Goal: Information Seeking & Learning: Learn about a topic

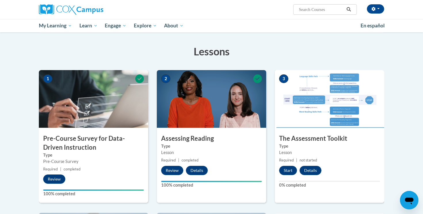
scroll to position [136, 0]
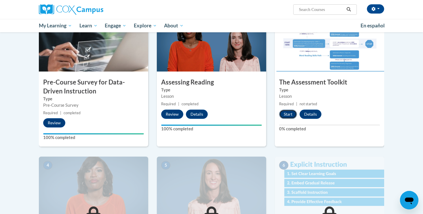
click at [284, 113] on button "Start" at bounding box center [288, 113] width 18 height 9
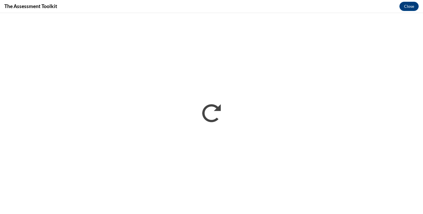
scroll to position [0, 0]
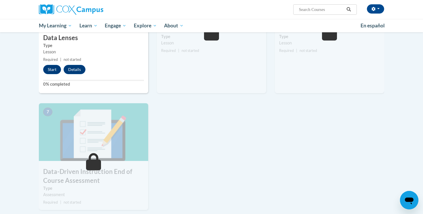
scroll to position [211, 0]
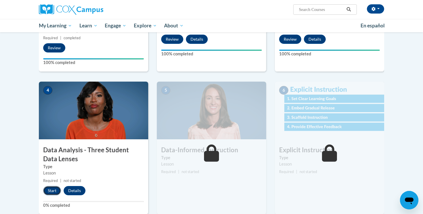
click at [50, 191] on button "Start" at bounding box center [52, 190] width 18 height 9
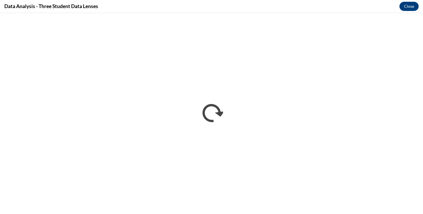
scroll to position [0, 0]
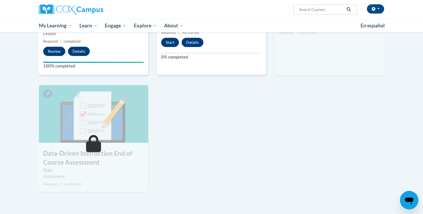
scroll to position [247, 0]
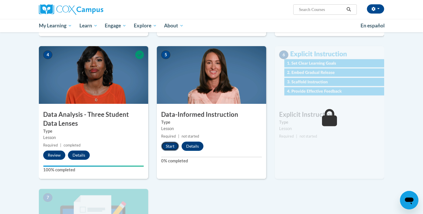
click at [172, 147] on button "Start" at bounding box center [170, 145] width 18 height 9
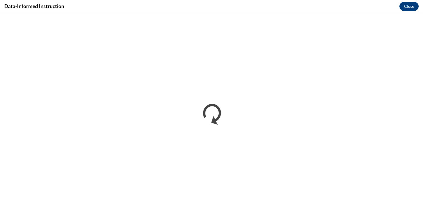
scroll to position [0, 0]
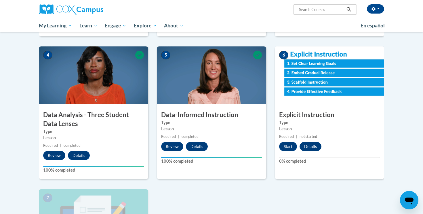
scroll to position [251, 0]
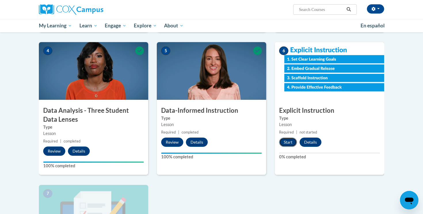
click at [288, 140] on button "Start" at bounding box center [288, 141] width 18 height 9
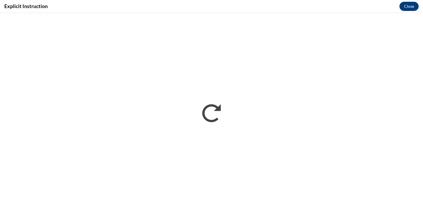
scroll to position [0, 0]
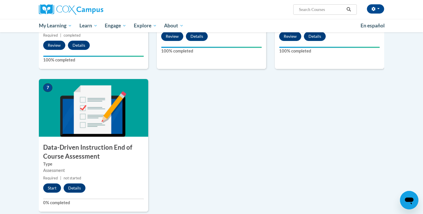
scroll to position [404, 0]
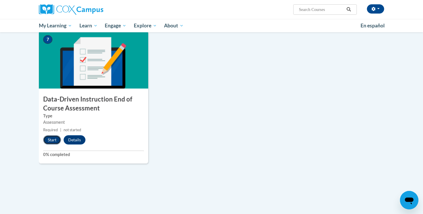
click at [50, 140] on button "Start" at bounding box center [52, 139] width 18 height 9
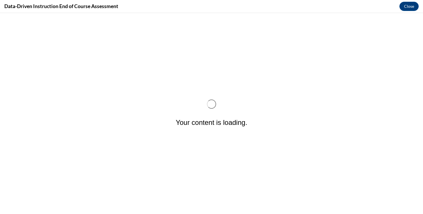
scroll to position [0, 0]
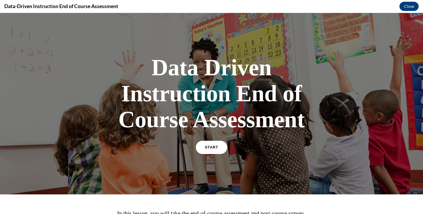
click at [212, 150] on link "START" at bounding box center [211, 146] width 31 height 13
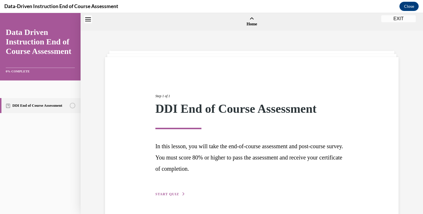
scroll to position [18, 0]
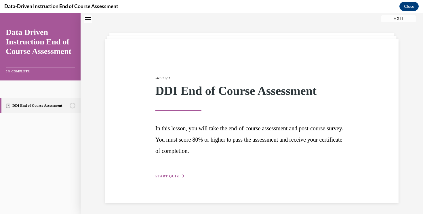
click at [166, 176] on span "START QUIZ" at bounding box center [167, 176] width 24 height 4
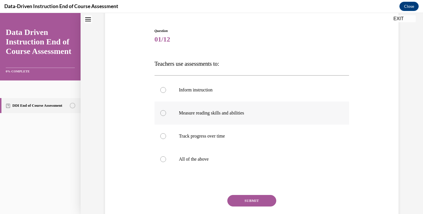
scroll to position [54, 0]
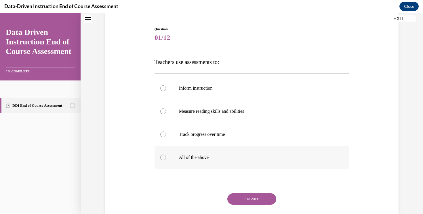
click at [187, 157] on p "All of the above" at bounding box center [257, 157] width 156 height 6
click at [166, 157] on input "All of the above" at bounding box center [163, 157] width 6 height 6
radio input "true"
click at [245, 199] on button "SUBMIT" at bounding box center [251, 199] width 49 height 12
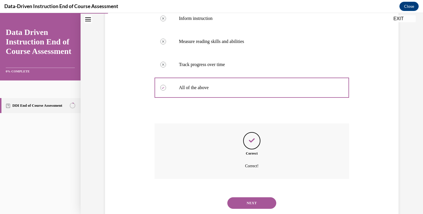
scroll to position [138, 0]
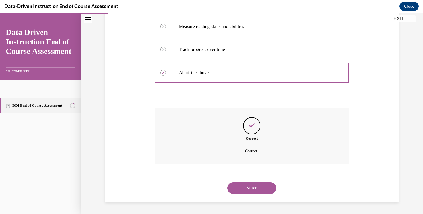
click at [240, 188] on button "NEXT" at bounding box center [251, 188] width 49 height 12
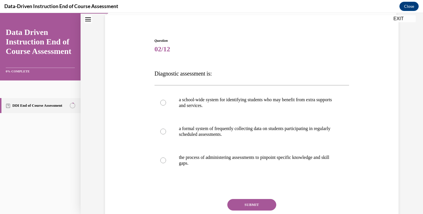
scroll to position [44, 0]
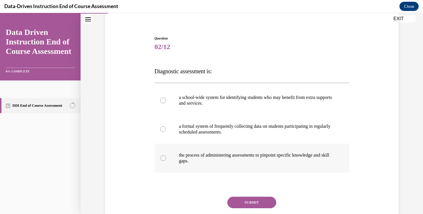
click at [189, 156] on p "the process of administering assessments to pinpoint specific knowledge and ski…" at bounding box center [257, 158] width 156 height 12
click at [166, 156] on input "the process of administering assessments to pinpoint specific knowledge and ski…" at bounding box center [163, 158] width 6 height 6
radio input "true"
click at [206, 130] on p "a formal system of frequently collecting data on students participating in regu…" at bounding box center [257, 129] width 156 height 12
click at [166, 130] on input "a formal system of frequently collecting data on students participating in regu…" at bounding box center [163, 129] width 6 height 6
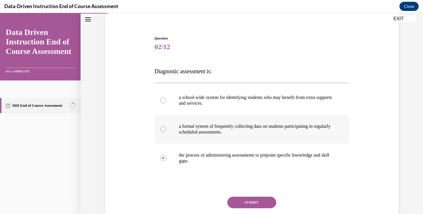
radio input "true"
click at [197, 103] on p "a school-wide system for identifying students who may benefit from extra suppor…" at bounding box center [257, 100] width 156 height 12
click at [166, 103] on input "a school-wide system for identifying students who may benefit from extra suppor…" at bounding box center [163, 100] width 6 height 6
radio input "true"
click at [220, 160] on p "the process of administering assessments to pinpoint specific knowledge and ski…" at bounding box center [257, 158] width 156 height 12
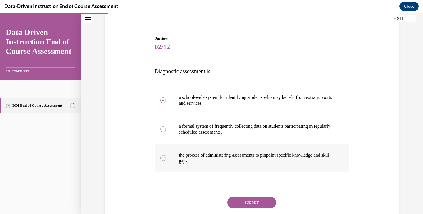
click at [166, 160] on input "the process of administering assessments to pinpoint specific knowledge and ski…" at bounding box center [163, 158] width 6 height 6
radio input "true"
click at [245, 204] on button "SUBMIT" at bounding box center [251, 202] width 49 height 12
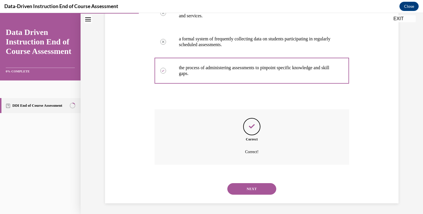
scroll to position [132, 0]
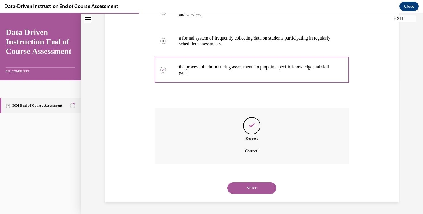
click at [250, 182] on div "NEXT" at bounding box center [252, 187] width 195 height 23
click at [251, 186] on button "NEXT" at bounding box center [251, 188] width 49 height 12
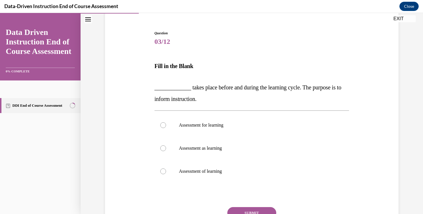
scroll to position [71, 0]
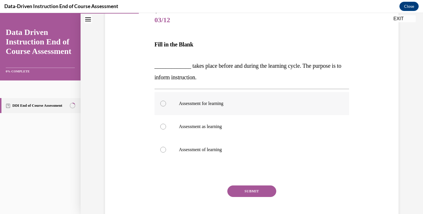
click at [218, 105] on p "Assessment for learning" at bounding box center [257, 103] width 156 height 6
click at [166, 105] on input "Assessment for learning" at bounding box center [163, 103] width 6 height 6
radio input "true"
click at [253, 189] on button "SUBMIT" at bounding box center [251, 191] width 49 height 12
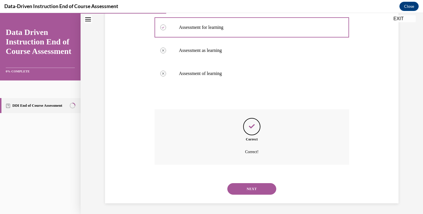
scroll to position [148, 0]
click at [252, 189] on button "NEXT" at bounding box center [251, 188] width 49 height 12
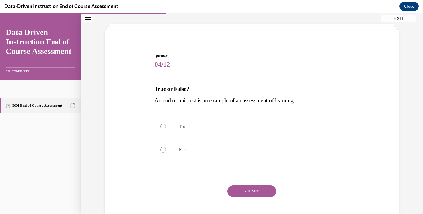
scroll to position [18, 0]
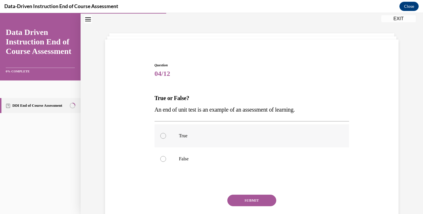
click at [181, 137] on p "True" at bounding box center [257, 136] width 156 height 6
click at [166, 137] on input "True" at bounding box center [163, 136] width 6 height 6
radio input "true"
click at [234, 197] on button "SUBMIT" at bounding box center [251, 200] width 49 height 12
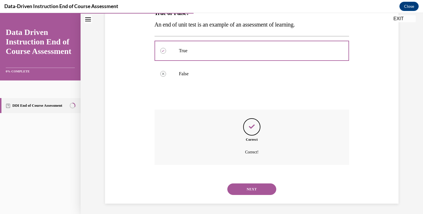
scroll to position [104, 0]
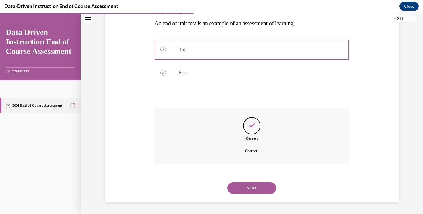
click at [251, 188] on button "NEXT" at bounding box center [251, 188] width 49 height 12
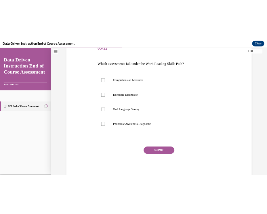
scroll to position [75, 0]
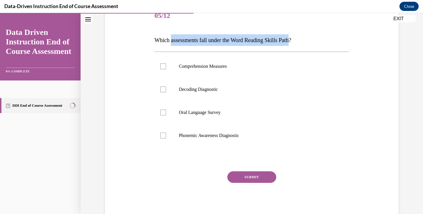
drag, startPoint x: 173, startPoint y: 41, endPoint x: 298, endPoint y: 41, distance: 125.2
click at [291, 41] on span "Which assessments fall under the Word Reading Skills Path?" at bounding box center [223, 40] width 137 height 6
copy span "assessments fall under the Word Reading Skills Path"
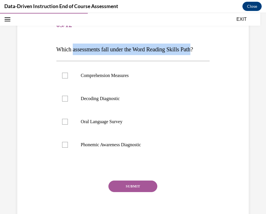
scroll to position [59, 0]
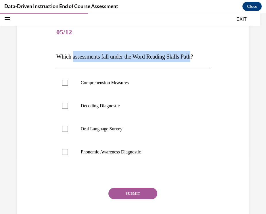
click at [107, 56] on span "Which assessments fall under the Word Reading Skills Path?" at bounding box center [124, 56] width 137 height 6
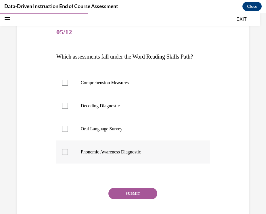
click at [96, 151] on p "Phonemic Awareness Diagnostic" at bounding box center [138, 152] width 115 height 6
click at [68, 151] on input "Phonemic Awareness Diagnostic" at bounding box center [65, 152] width 6 height 6
checkbox input "true"
click at [95, 83] on p "Comprehension Measures" at bounding box center [138, 83] width 115 height 6
click at [68, 83] on input "Comprehension Measures" at bounding box center [65, 83] width 6 height 6
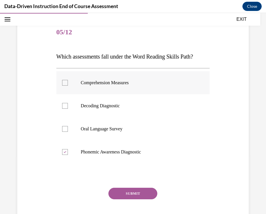
checkbox input "true"
click at [88, 109] on label "Decoding Diagnostic" at bounding box center [132, 105] width 153 height 23
click at [68, 109] on input "Decoding Diagnostic" at bounding box center [65, 106] width 6 height 6
checkbox input "true"
click at [65, 84] on div at bounding box center [65, 83] width 6 height 6
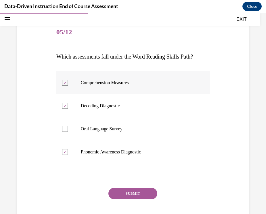
click at [65, 84] on input "Comprehension Measures" at bounding box center [65, 83] width 6 height 6
checkbox input "false"
click at [124, 195] on button "SUBMIT" at bounding box center [133, 193] width 49 height 12
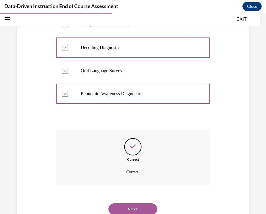
scroll to position [138, 0]
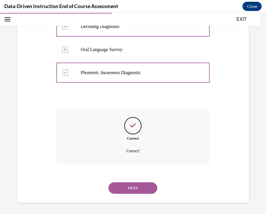
click at [132, 193] on button "NEXT" at bounding box center [133, 188] width 49 height 12
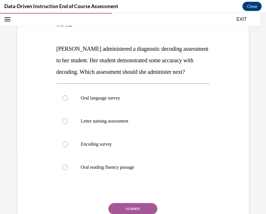
scroll to position [67, 0]
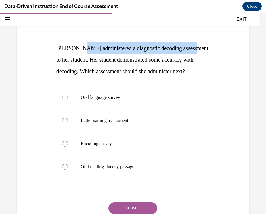
drag, startPoint x: 79, startPoint y: 49, endPoint x: 196, endPoint y: 48, distance: 116.6
click at [196, 48] on span "Mrs. Lee administered a diagnostic decoding assessment to her student. Her stud…" at bounding box center [132, 59] width 152 height 29
copy span "administered a diagnostic decoding assessment"
click at [64, 167] on div at bounding box center [65, 167] width 6 height 6
click at [64, 167] on input "Oral reading fluency passage" at bounding box center [65, 167] width 6 height 6
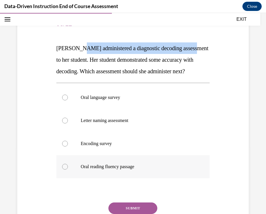
radio input "true"
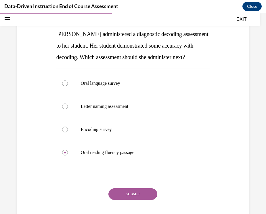
scroll to position [115, 0]
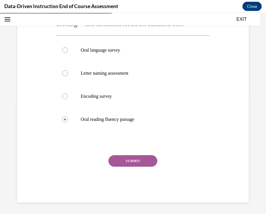
click at [121, 159] on button "SUBMIT" at bounding box center [133, 161] width 49 height 12
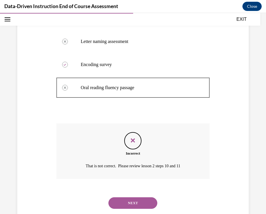
scroll to position [161, 0]
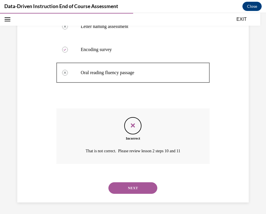
click at [134, 188] on button "NEXT" at bounding box center [133, 188] width 49 height 12
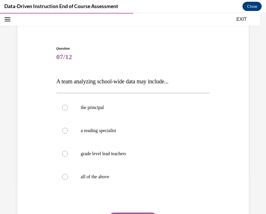
scroll to position [37, 0]
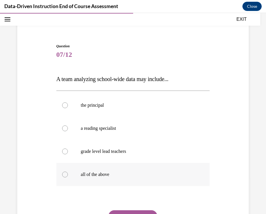
click at [102, 171] on p "all of the above" at bounding box center [138, 174] width 115 height 6
click at [68, 171] on input "all of the above" at bounding box center [65, 174] width 6 height 6
radio input "true"
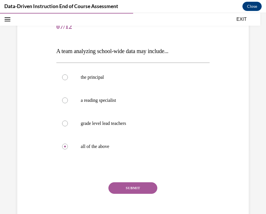
click at [127, 191] on button "SUBMIT" at bounding box center [133, 188] width 49 height 12
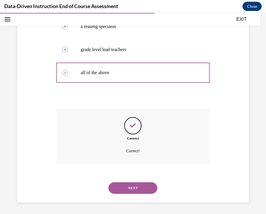
click at [127, 190] on button "NEXT" at bounding box center [133, 188] width 49 height 12
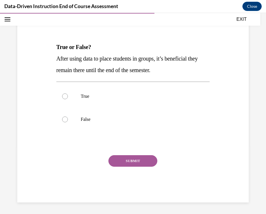
scroll to position [64, 0]
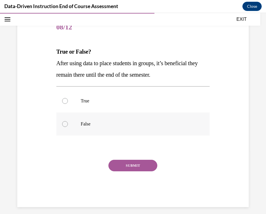
click at [70, 125] on label "False" at bounding box center [132, 123] width 153 height 23
click at [68, 125] on input "False" at bounding box center [65, 124] width 6 height 6
radio input "true"
click at [133, 166] on button "SUBMIT" at bounding box center [133, 165] width 49 height 12
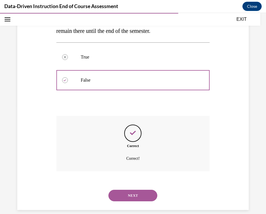
scroll to position [115, 0]
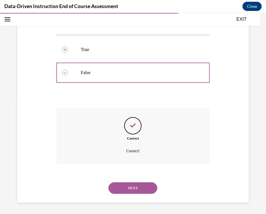
click at [133, 180] on div "NEXT" at bounding box center [132, 187] width 153 height 23
click at [133, 188] on button "NEXT" at bounding box center [133, 188] width 49 height 12
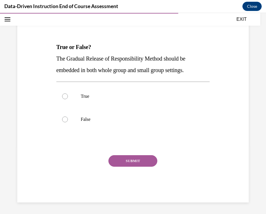
scroll to position [64, 0]
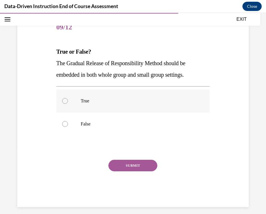
click at [90, 98] on p "True" at bounding box center [138, 101] width 115 height 6
click at [68, 98] on input "True" at bounding box center [65, 101] width 6 height 6
radio input "true"
click at [115, 163] on button "SUBMIT" at bounding box center [133, 165] width 49 height 12
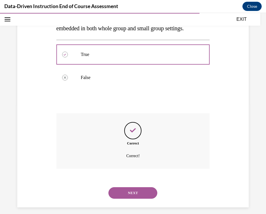
scroll to position [115, 0]
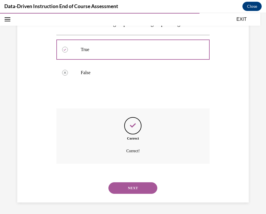
click at [121, 190] on button "NEXT" at bounding box center [133, 188] width 49 height 12
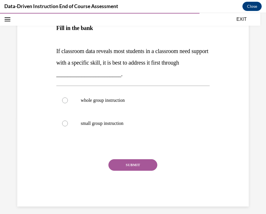
scroll to position [87, 0]
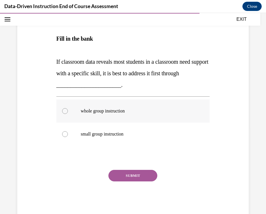
click at [111, 111] on p "whole group instruction" at bounding box center [138, 111] width 115 height 6
click at [68, 111] on input "whole group instruction" at bounding box center [65, 111] width 6 height 6
radio input "true"
click at [125, 177] on button "SUBMIT" at bounding box center [133, 176] width 49 height 12
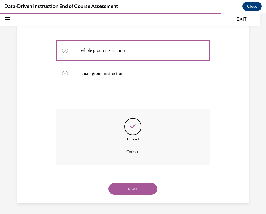
scroll to position [148, 0]
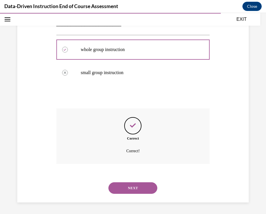
click at [126, 186] on button "NEXT" at bounding box center [133, 188] width 49 height 12
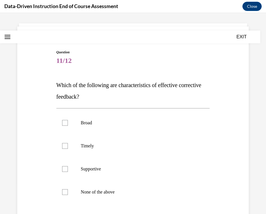
scroll to position [58, 0]
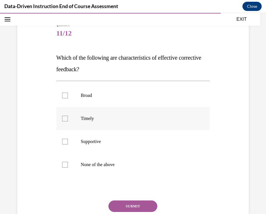
click at [64, 118] on div at bounding box center [65, 118] width 6 height 6
click at [64, 118] on input "Timely" at bounding box center [65, 118] width 6 height 6
checkbox input "true"
click at [65, 142] on div at bounding box center [65, 141] width 6 height 6
click at [65, 142] on input "Supportive" at bounding box center [65, 141] width 6 height 6
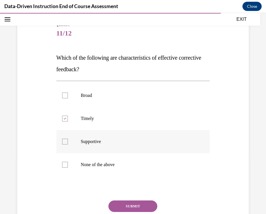
checkbox input "true"
click at [121, 208] on button "SUBMIT" at bounding box center [133, 206] width 49 height 12
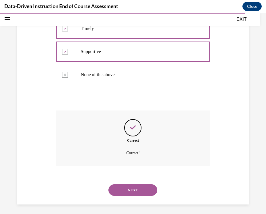
scroll to position [150, 0]
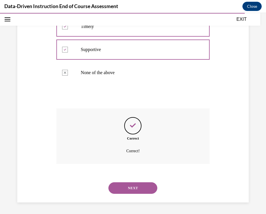
click at [135, 194] on div "NEXT" at bounding box center [132, 187] width 153 height 23
click at [134, 187] on button "NEXT" at bounding box center [133, 188] width 49 height 12
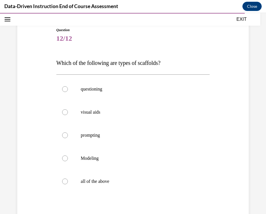
scroll to position [53, 0]
click at [64, 180] on div at bounding box center [65, 181] width 6 height 6
click at [64, 180] on input "all of the above" at bounding box center [65, 181] width 6 height 6
radio input "true"
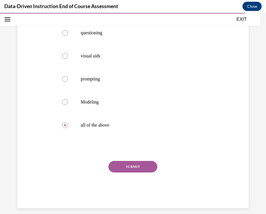
click at [127, 167] on button "SUBMIT" at bounding box center [133, 167] width 49 height 12
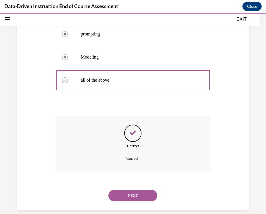
scroll to position [161, 0]
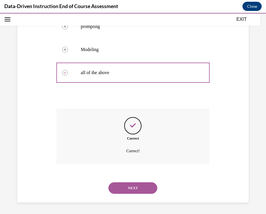
click at [129, 186] on button "NEXT" at bounding box center [133, 188] width 49 height 12
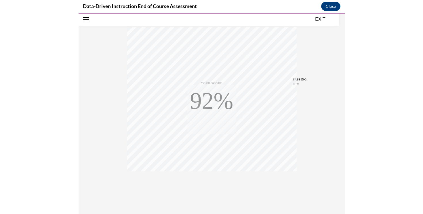
scroll to position [94, 0]
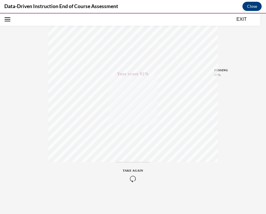
click at [242, 21] on button "EXIT" at bounding box center [242, 19] width 35 height 7
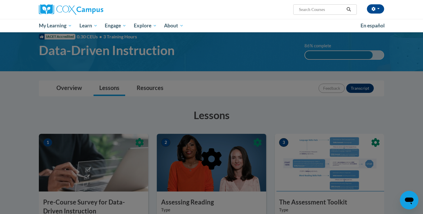
scroll to position [0, 0]
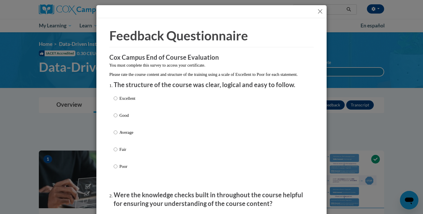
click at [124, 101] on p "Excellent" at bounding box center [127, 98] width 16 height 6
click at [117, 101] on input "Excellent" at bounding box center [116, 98] width 4 height 6
radio input "true"
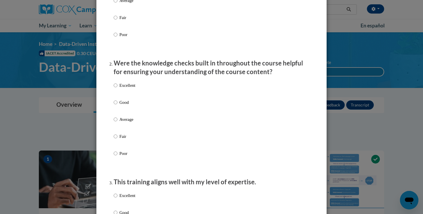
scroll to position [146, 0]
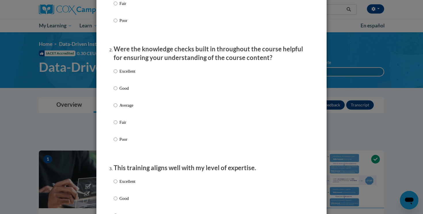
click at [132, 74] on p "Excellent" at bounding box center [127, 71] width 16 height 6
click at [117, 74] on input "Excellent" at bounding box center [116, 71] width 4 height 6
radio input "true"
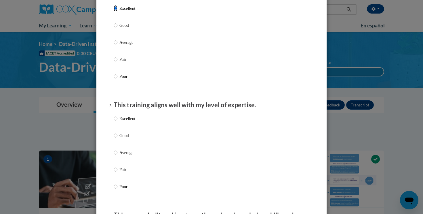
scroll to position [238, 0]
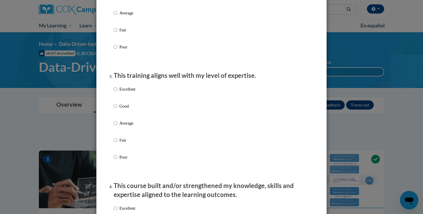
click at [125, 109] on p "Good" at bounding box center [127, 106] width 16 height 6
click at [117, 109] on input "Good" at bounding box center [116, 106] width 4 height 6
radio input "true"
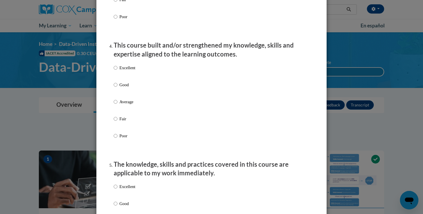
scroll to position [385, 0]
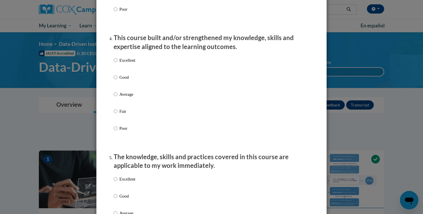
click at [122, 80] on p "Good" at bounding box center [127, 77] width 16 height 6
click at [117, 80] on input "Good" at bounding box center [116, 77] width 4 height 6
radio input "true"
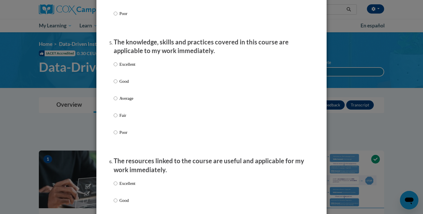
scroll to position [502, 0]
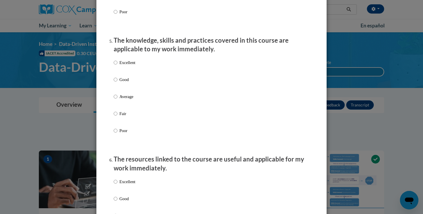
click at [128, 100] on p "Average" at bounding box center [127, 96] width 16 height 6
click at [117, 100] on input "Average" at bounding box center [116, 96] width 4 height 6
radio input "true"
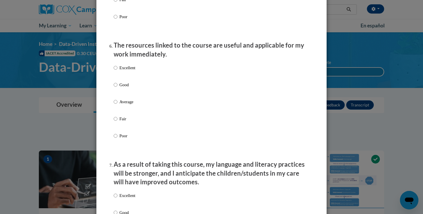
scroll to position [654, 0]
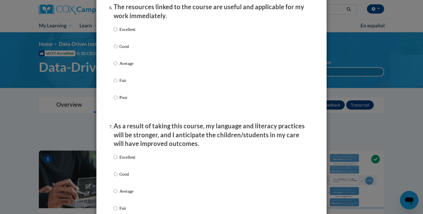
click at [128, 33] on p "Excellent" at bounding box center [127, 29] width 16 height 6
click at [117, 33] on input "Excellent" at bounding box center [116, 29] width 4 height 6
radio input "true"
click at [125, 50] on p "Good" at bounding box center [127, 46] width 16 height 6
click at [117, 50] on input "Good" at bounding box center [116, 46] width 4 height 6
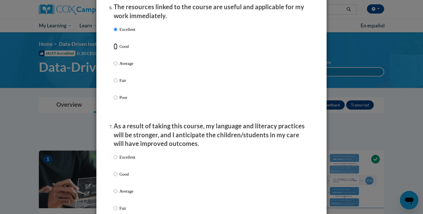
radio input "true"
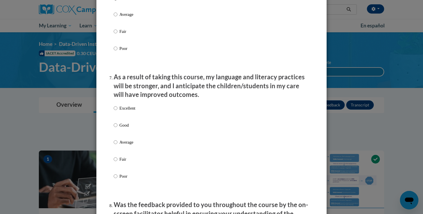
scroll to position [745, 0]
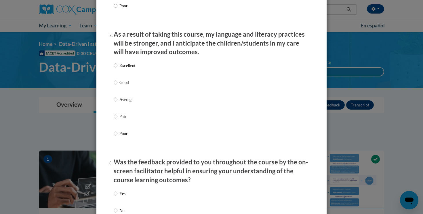
click at [129, 69] on p "Excellent" at bounding box center [127, 65] width 16 height 6
click at [117, 69] on input "Excellent" at bounding box center [116, 65] width 4 height 6
radio input "true"
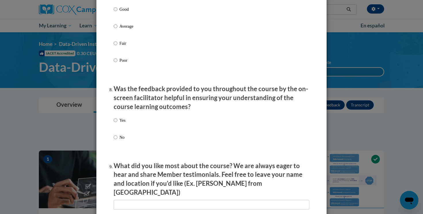
scroll to position [843, 0]
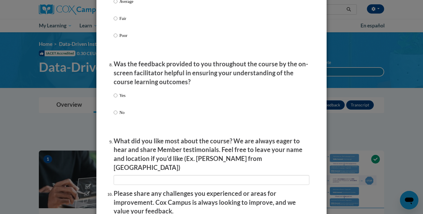
click at [119, 101] on label "Yes" at bounding box center [120, 100] width 12 height 16
click at [117, 98] on input "Yes" at bounding box center [116, 95] width 4 height 6
radio input "true"
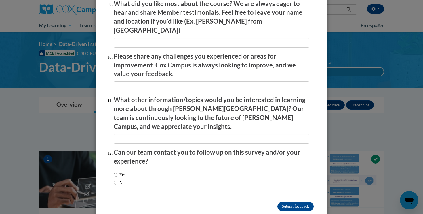
scroll to position [984, 0]
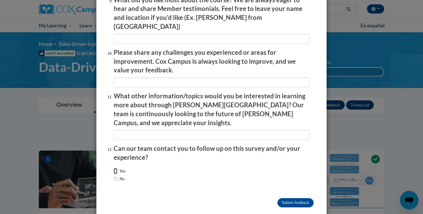
click at [115, 168] on input "Yes" at bounding box center [116, 171] width 4 height 6
radio input "true"
click at [284, 198] on input "Submit feedback" at bounding box center [296, 202] width 36 height 9
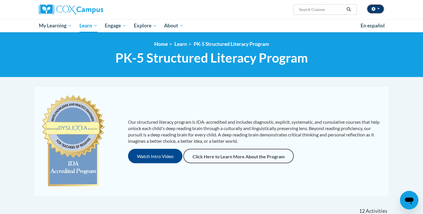
click at [371, 10] on button "button" at bounding box center [375, 8] width 17 height 9
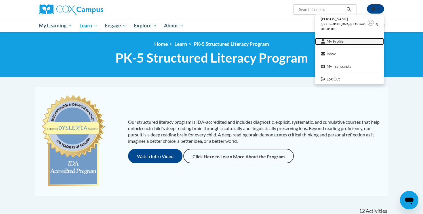
click at [341, 40] on link "My Profile" at bounding box center [349, 41] width 69 height 7
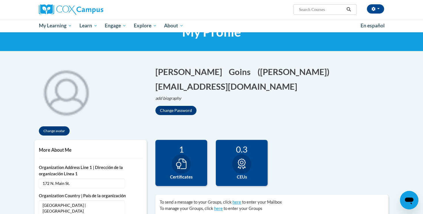
scroll to position [62, 0]
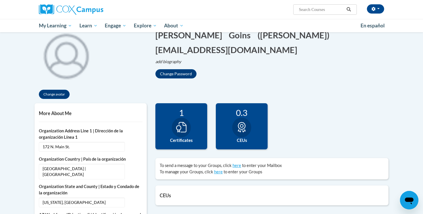
click at [176, 125] on icon at bounding box center [181, 127] width 10 height 10
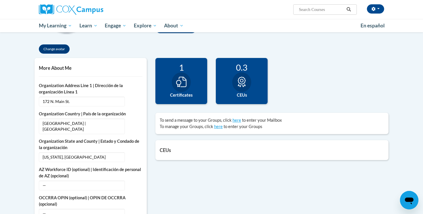
scroll to position [0, 0]
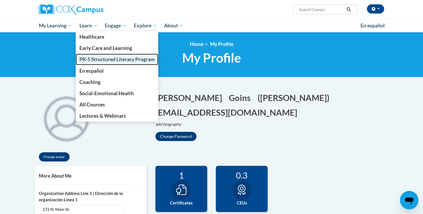
click at [96, 62] on span "PK-5 Structured Literacy Program" at bounding box center [116, 59] width 75 height 6
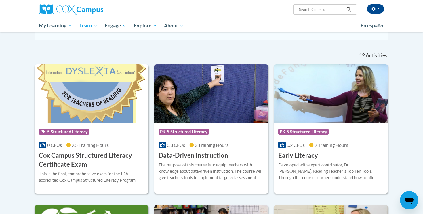
scroll to position [167, 0]
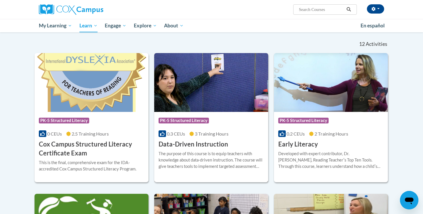
click at [203, 120] on span "PK-5 Structured Literacy" at bounding box center [184, 120] width 50 height 6
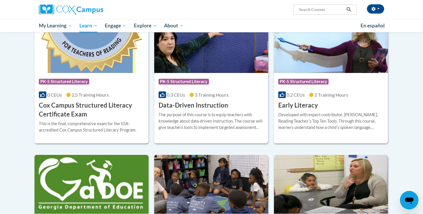
scroll to position [136, 0]
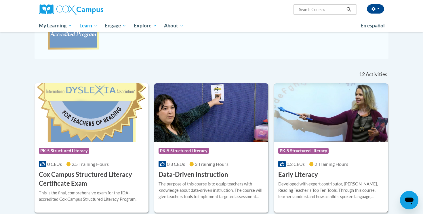
click at [318, 98] on img at bounding box center [331, 112] width 114 height 59
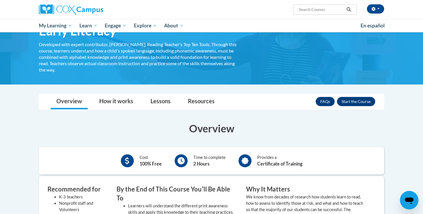
scroll to position [36, 0]
